Goal: Information Seeking & Learning: Learn about a topic

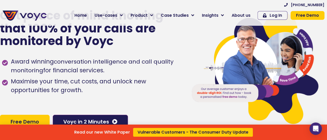
click at [303, 127] on icon at bounding box center [299, 128] width 5 height 5
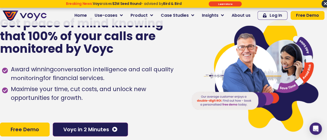
scroll to position [40, 0]
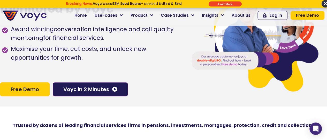
click at [324, 3] on span "×" at bounding box center [324, 3] width 7 height 7
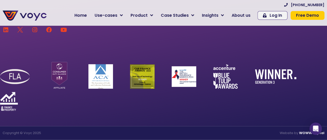
scroll to position [0, 0]
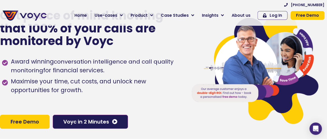
click at [216, 54] on img at bounding box center [255, 69] width 131 height 118
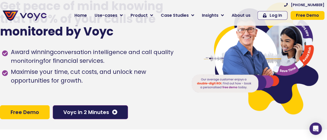
click at [143, 60] on span "Award winning conversation intelligence and call quality monitoring for financi…" at bounding box center [95, 57] width 171 height 18
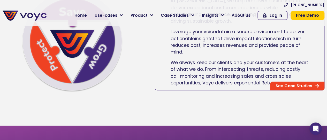
scroll to position [279, 0]
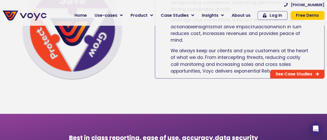
click at [144, 76] on div at bounding box center [72, 30] width 144 height 101
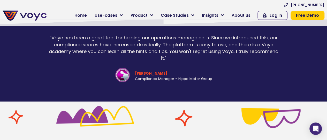
scroll to position [218, 0]
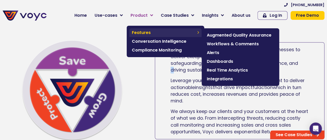
click at [154, 34] on span "Features" at bounding box center [163, 33] width 63 height 6
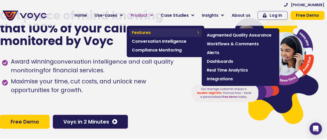
click at [154, 34] on span "Features" at bounding box center [163, 33] width 63 height 6
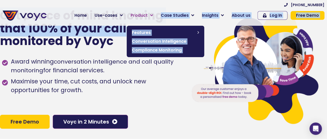
drag, startPoint x: 127, startPoint y: 29, endPoint x: 155, endPoint y: 16, distance: 31.5
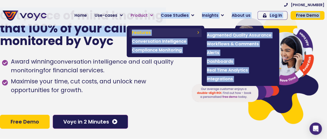
copy body "Loremips Dolorsita Consect Adipiscin Elitseddo & Eiusmodt Incidi Utlaboreet Dol…"
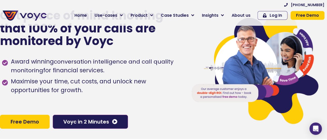
click at [320, 41] on div at bounding box center [255, 69] width 132 height 119
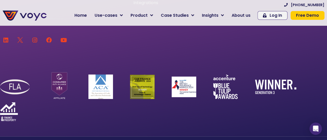
scroll to position [3463, 0]
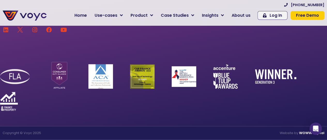
click at [316, 103] on div at bounding box center [162, 78] width 324 height 65
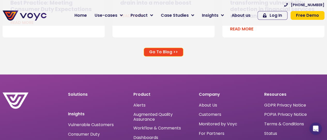
scroll to position [3236, 0]
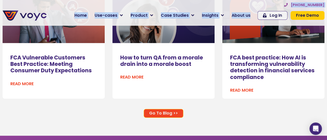
drag, startPoint x: 277, startPoint y: 1, endPoint x: 297, endPoint y: 5, distance: 21.3
click at [297, 5] on section "[PHONE_NUMBER] Home Use-cases Protect Save Grow Finance Mortgage Brokers Car Fi…" at bounding box center [163, 13] width 327 height 26
copy div "+91 426 565 2374 Lore Ips-dolor Sitamet Cons Adip Elitsed Doeiusmo Tempori Utl …"
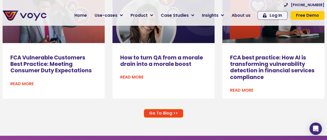
click at [65, 101] on div "FCA Vulnerable Customers Best Practice: Meeting Consumer Duty Expectations Read…" at bounding box center [163, 42] width 327 height 118
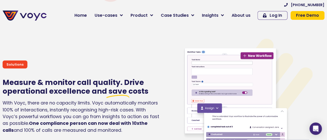
scroll to position [908, 0]
